Goal: Share content

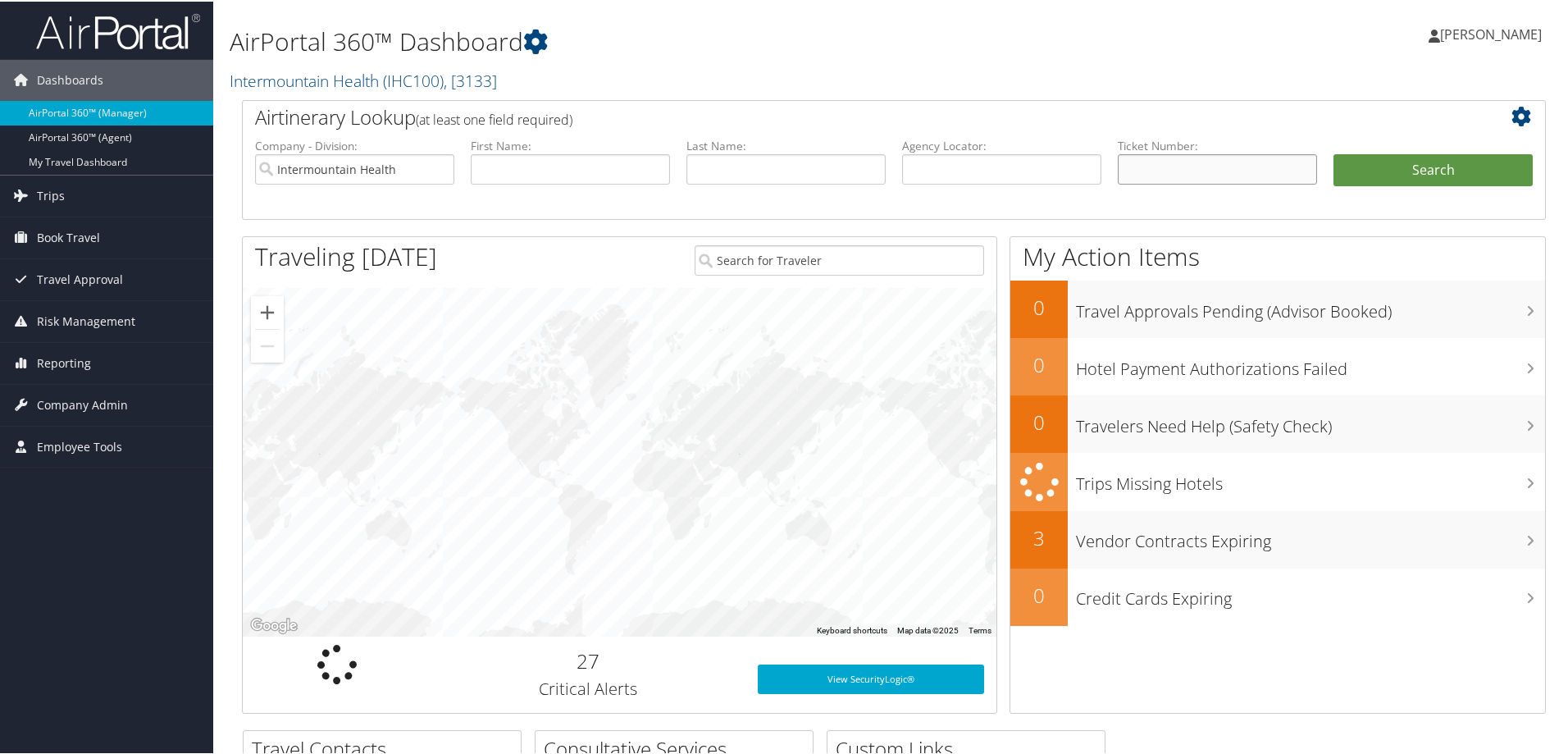
click at [1181, 173] on input "text" at bounding box center [1218, 168] width 199 height 31
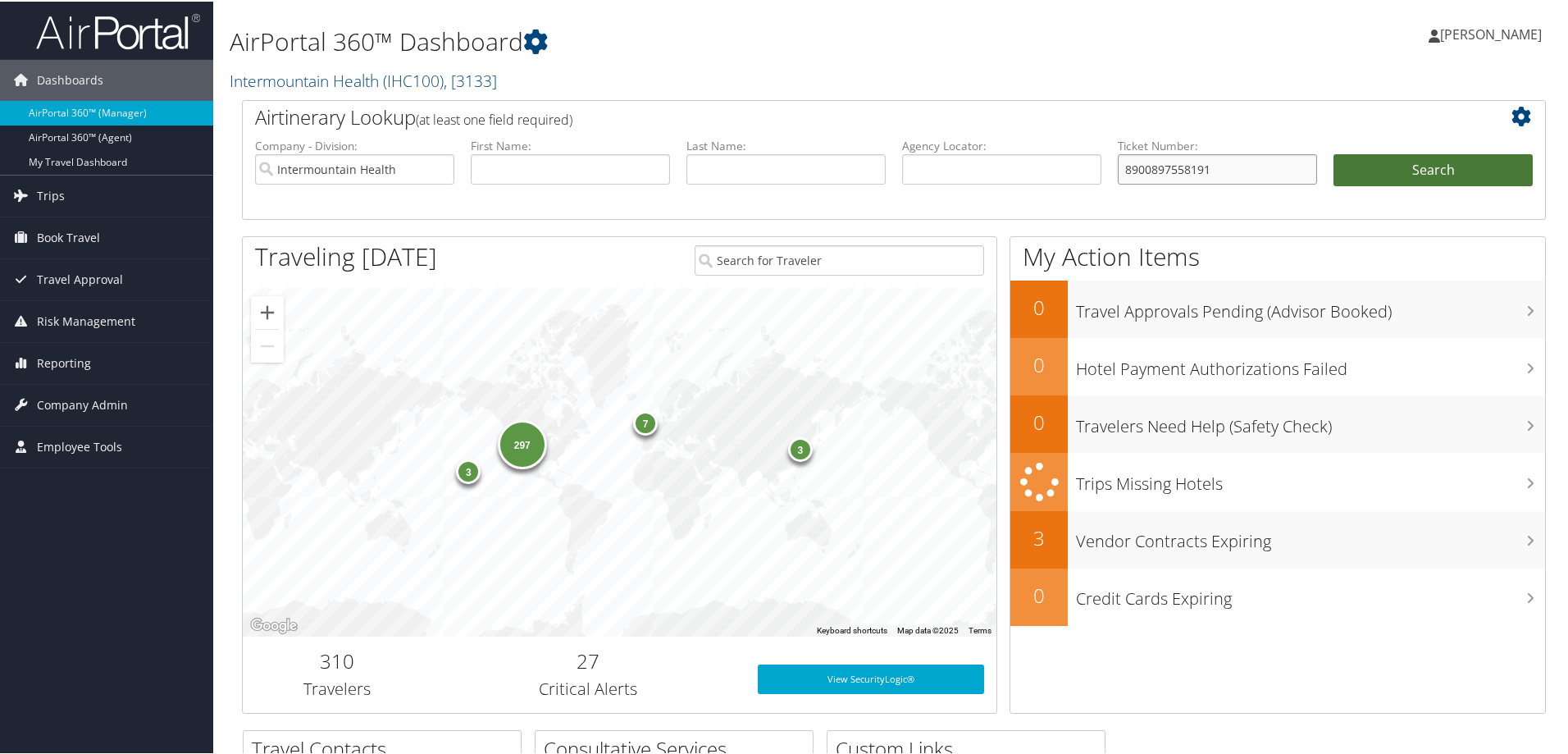
type input "8900897558191"
click at [1449, 161] on button "Search" at bounding box center [1433, 169] width 199 height 33
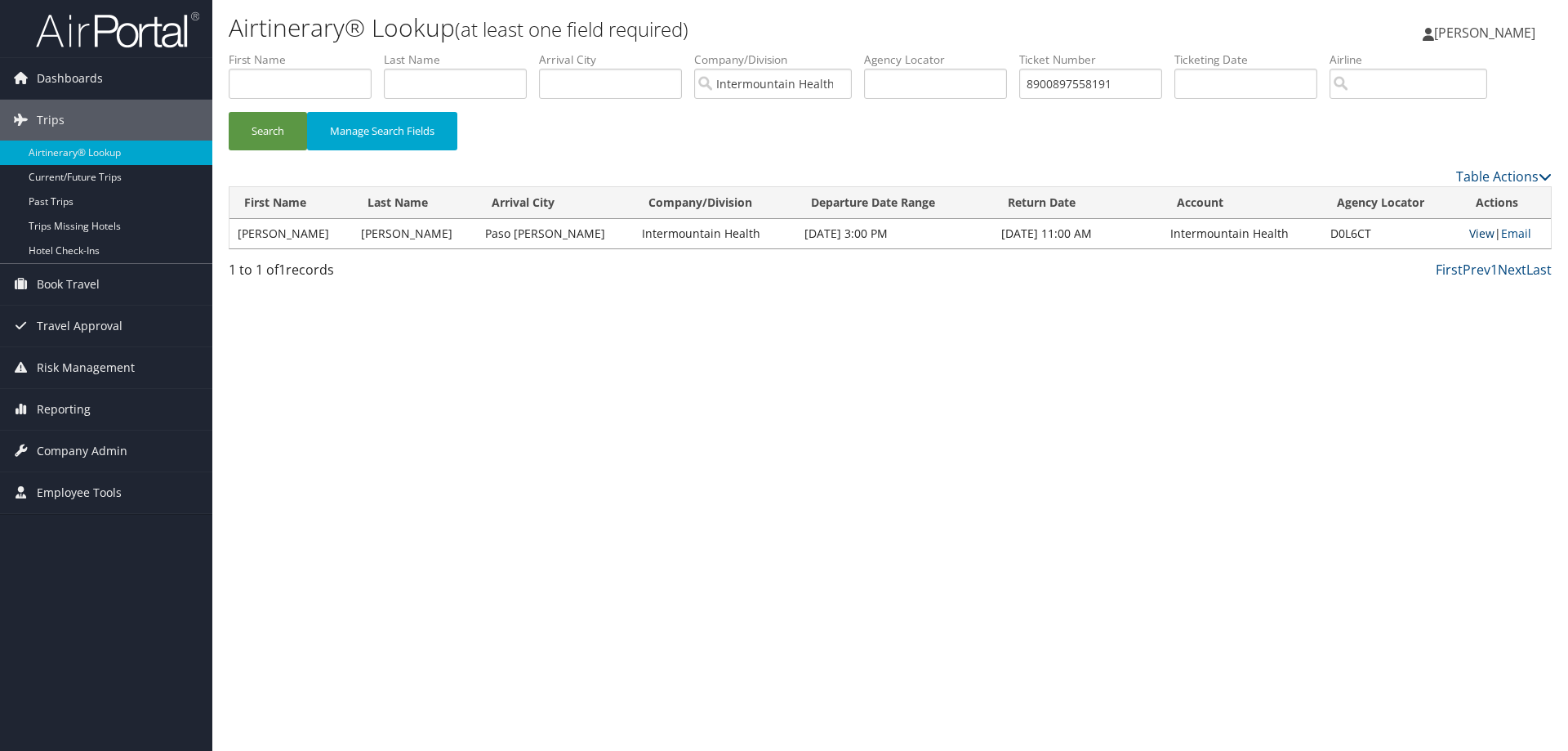
click at [1469, 234] on link "View" at bounding box center [1481, 233] width 26 height 15
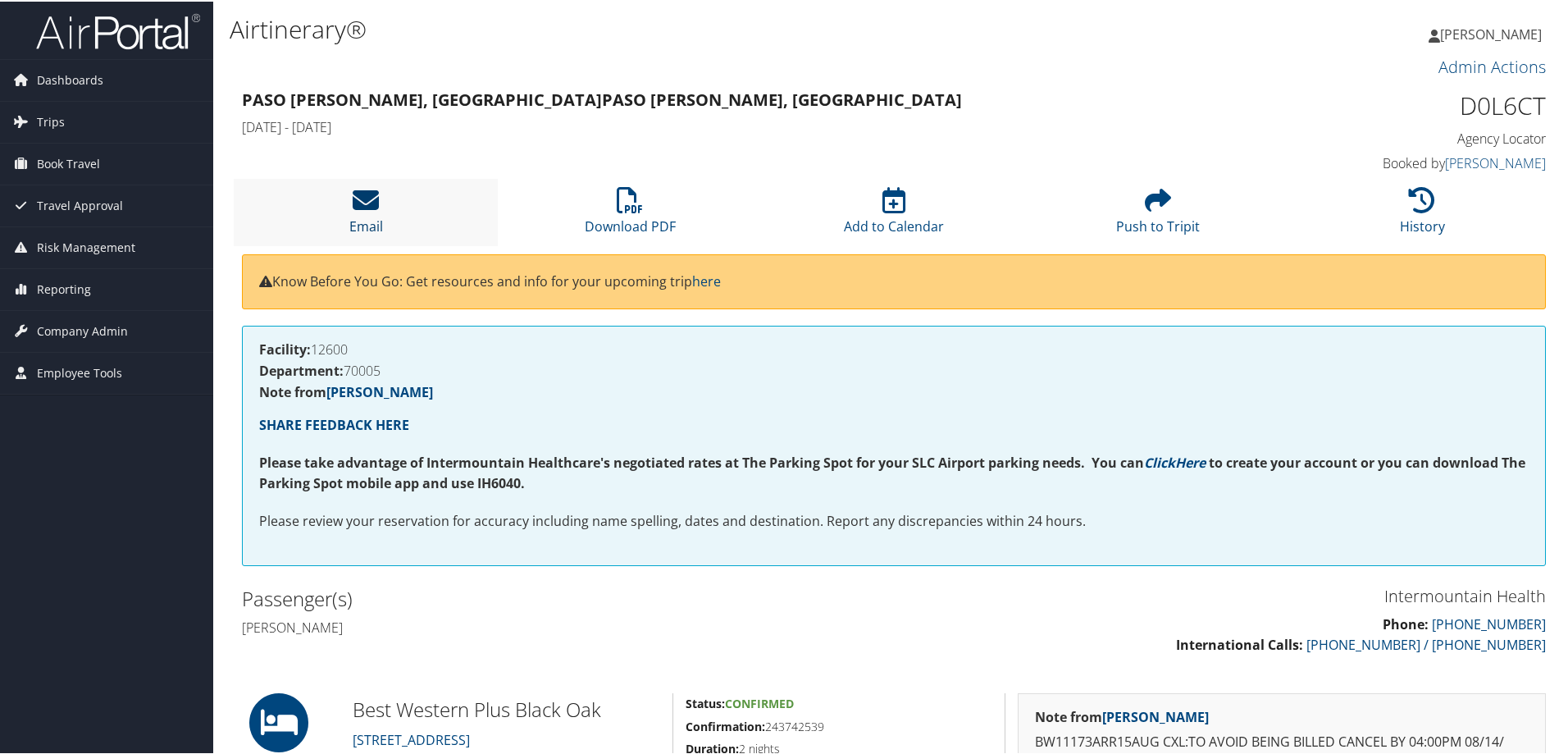
click at [353, 196] on icon at bounding box center [365, 198] width 26 height 26
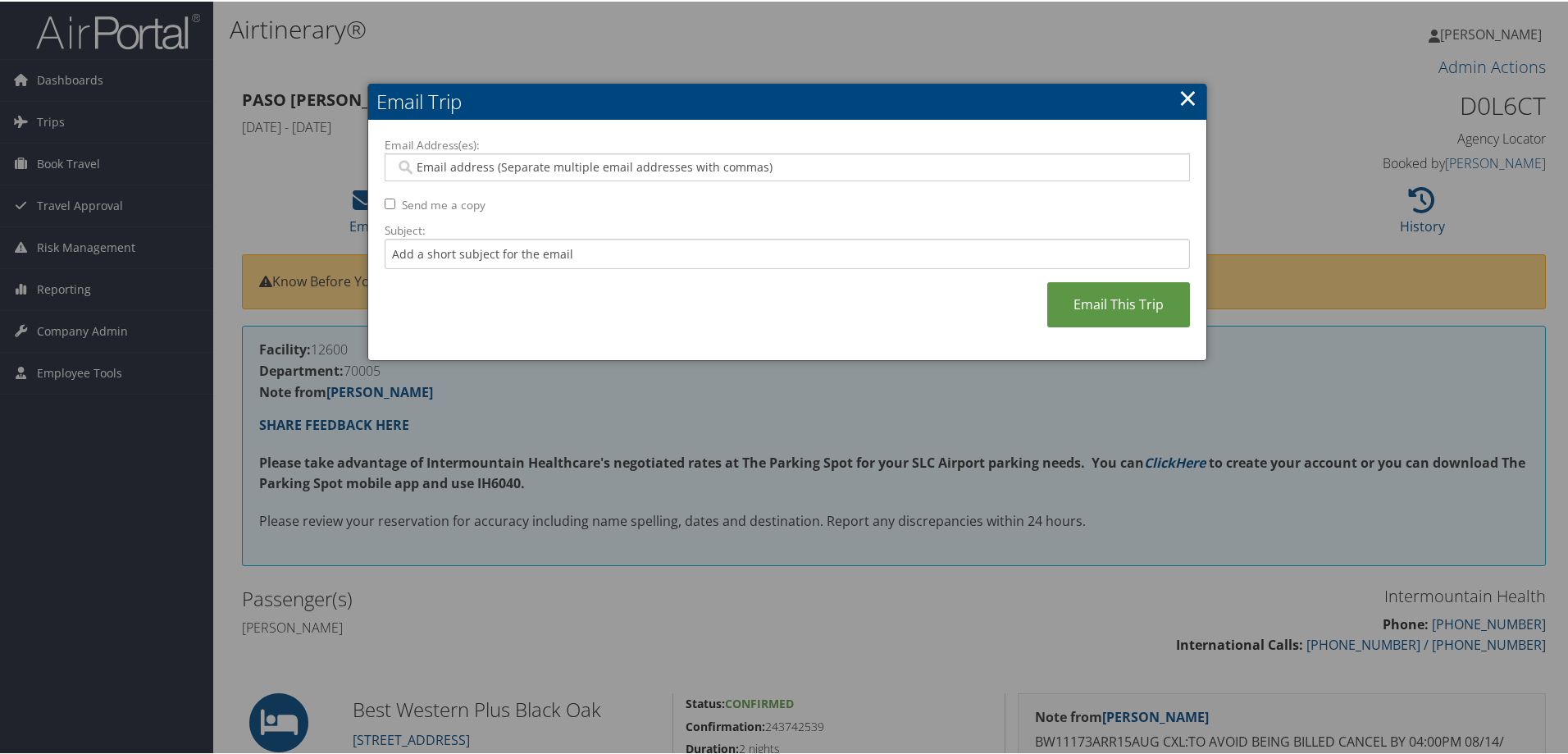
click at [442, 170] on input "Email Address(es):" at bounding box center [786, 165] width 784 height 16
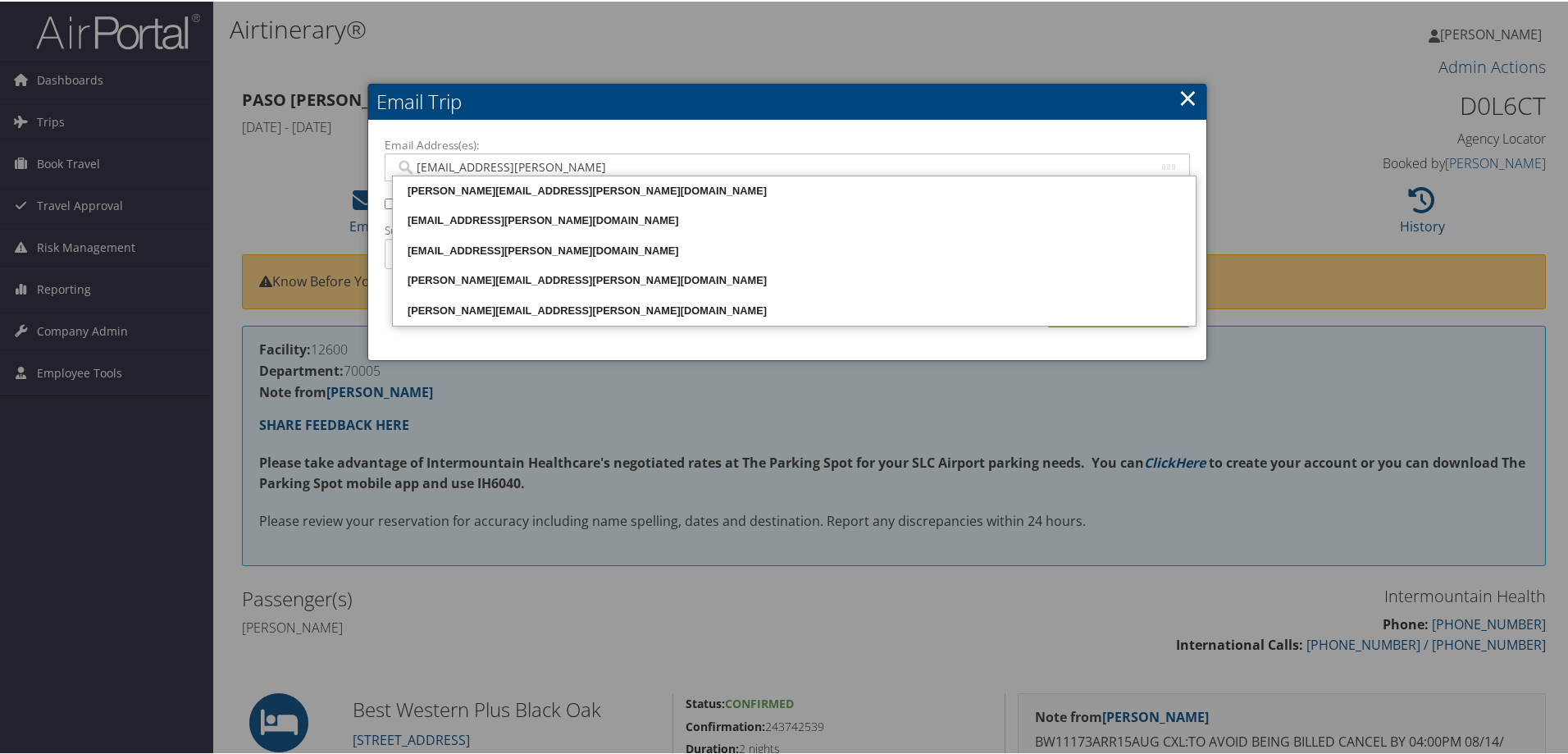
type input "mark.mills@imail.org"
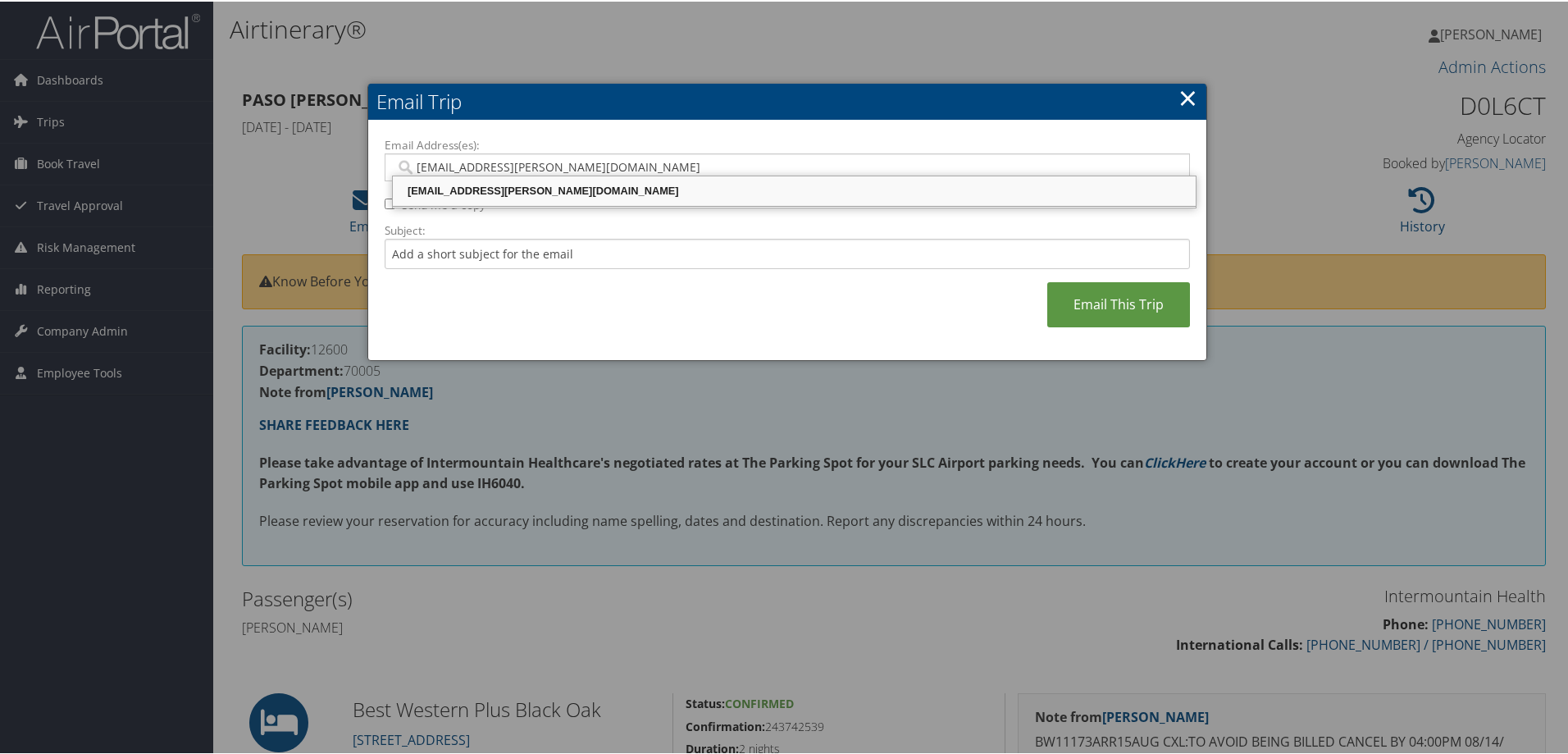
click at [587, 189] on div "MARK.MILLS@IMAIL.ORG" at bounding box center [794, 189] width 798 height 16
type input "MARK.MILLS@IMAIL.ORG"
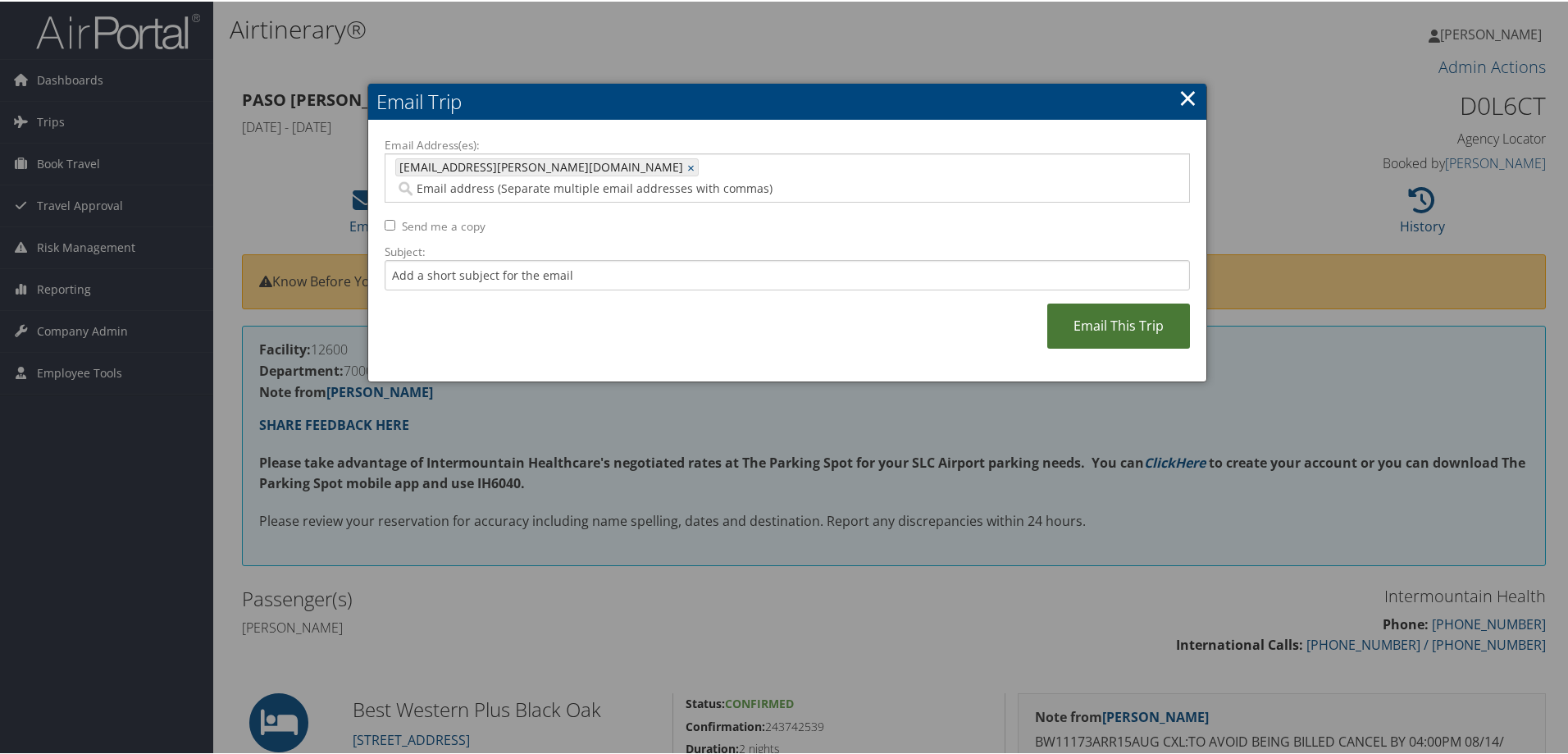
click at [1131, 302] on link "Email This Trip" at bounding box center [1118, 324] width 143 height 45
